Goal: Task Accomplishment & Management: Use online tool/utility

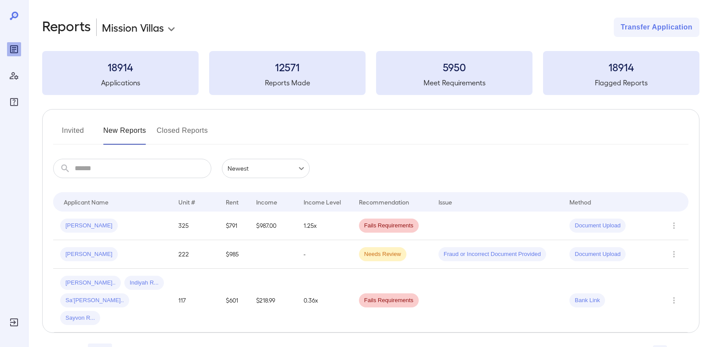
click at [72, 130] on button "Invited" at bounding box center [73, 133] width 40 height 21
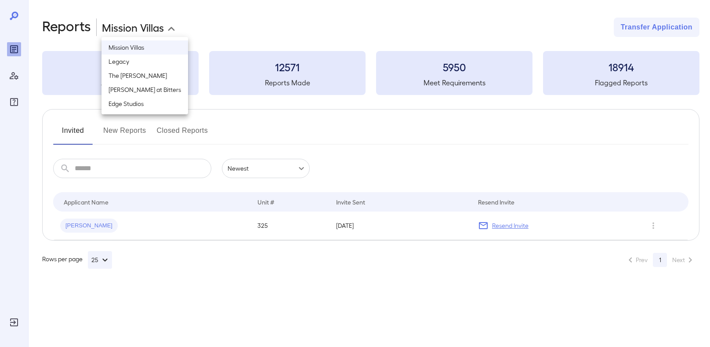
click at [176, 27] on body "**********" at bounding box center [355, 173] width 710 height 347
click at [132, 77] on li "The [PERSON_NAME]" at bounding box center [144, 76] width 87 height 14
type input "**********"
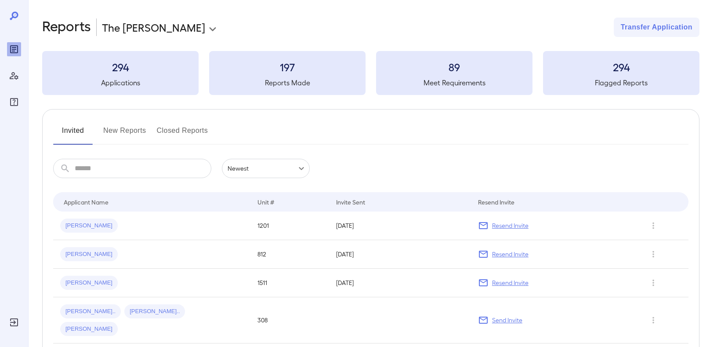
click at [130, 127] on button "New Reports" at bounding box center [124, 133] width 43 height 21
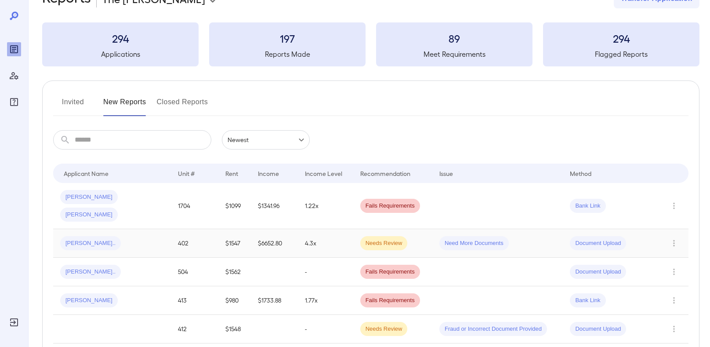
scroll to position [38, 0]
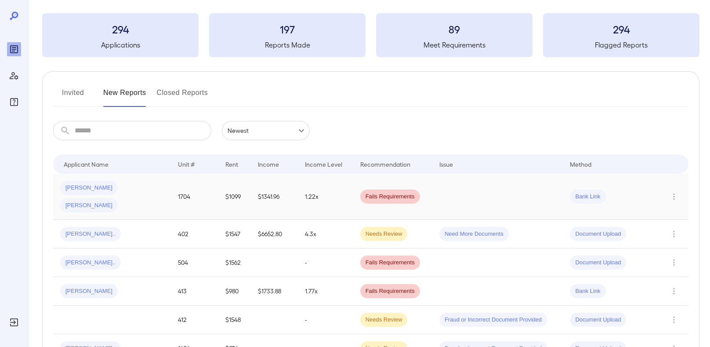
click at [144, 189] on div "Frank L... Bianca M..." at bounding box center [112, 197] width 104 height 32
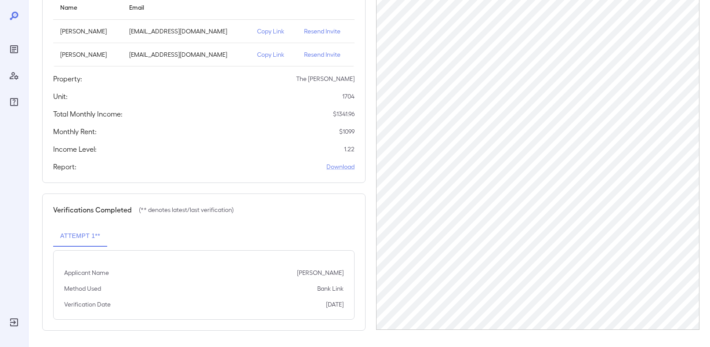
scroll to position [117, 0]
click at [268, 53] on p "Copy Link" at bounding box center [273, 54] width 33 height 9
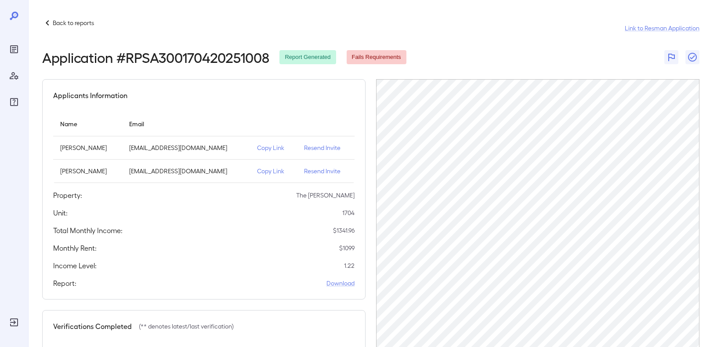
scroll to position [0, 0]
click at [674, 52] on icon "button" at bounding box center [671, 57] width 11 height 11
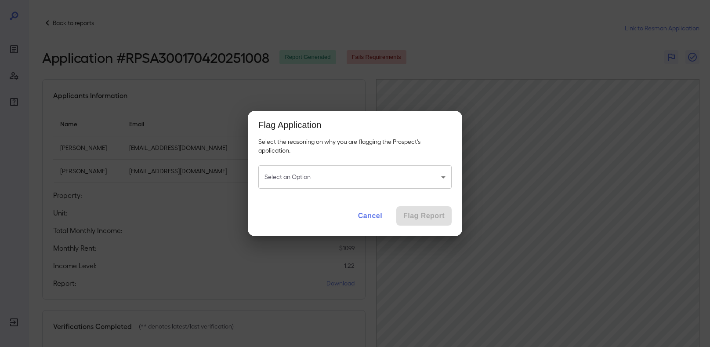
click at [531, 45] on div "Flag Application Select the reasoning on why you are flagging the Prospect's ap…" at bounding box center [355, 173] width 710 height 347
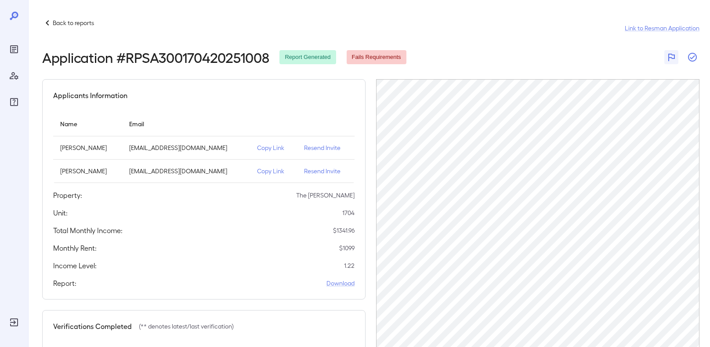
click at [690, 55] on icon "button" at bounding box center [692, 57] width 11 height 11
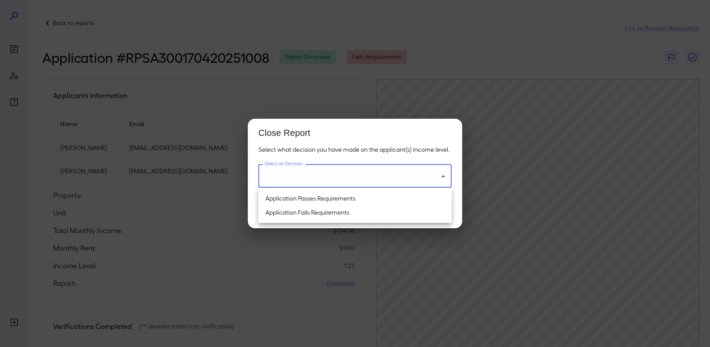
click at [416, 175] on body "Back to reports Link to Resman Application Application # RPSA300170420251008 Re…" at bounding box center [355, 173] width 710 height 347
click at [521, 25] on div at bounding box center [355, 173] width 710 height 347
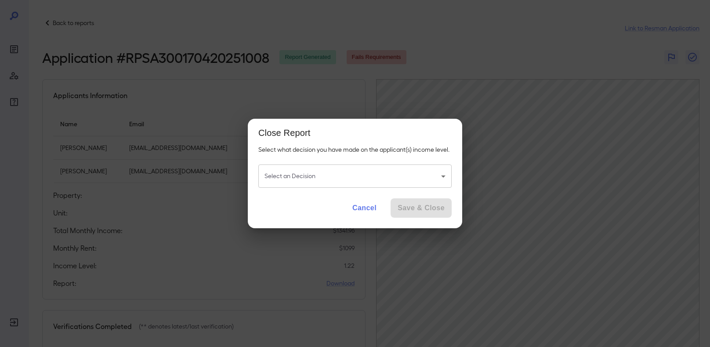
click at [367, 208] on button "Cancel" at bounding box center [364, 207] width 38 height 19
